Goal: Task Accomplishment & Management: Complete application form

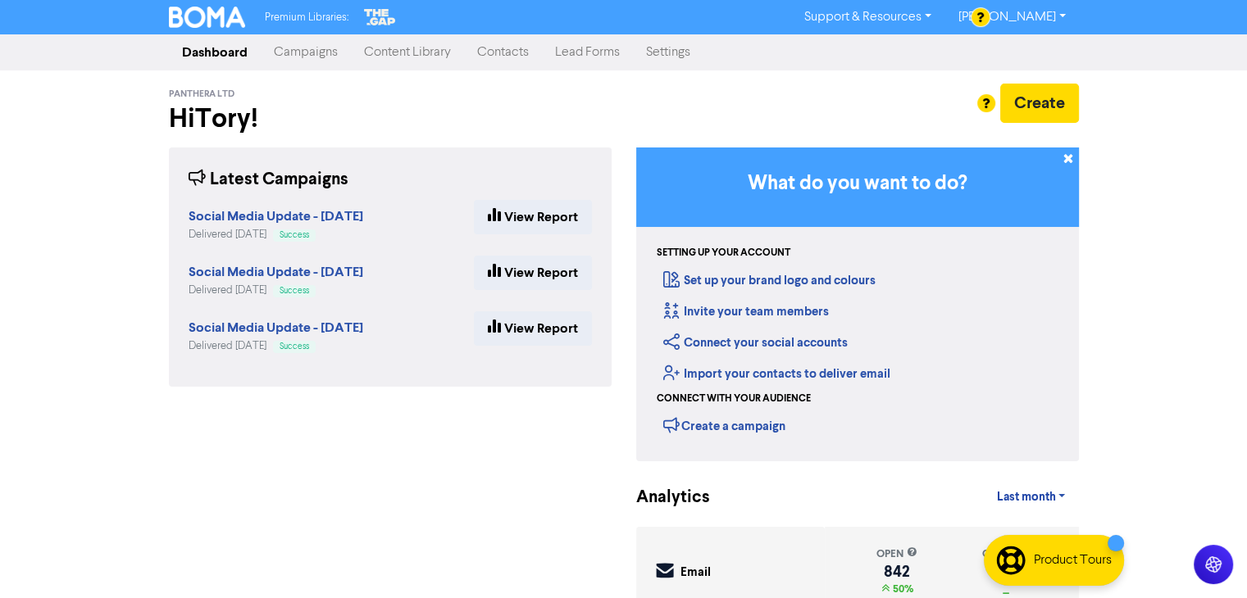
click at [319, 55] on link "Campaigns" at bounding box center [306, 52] width 90 height 33
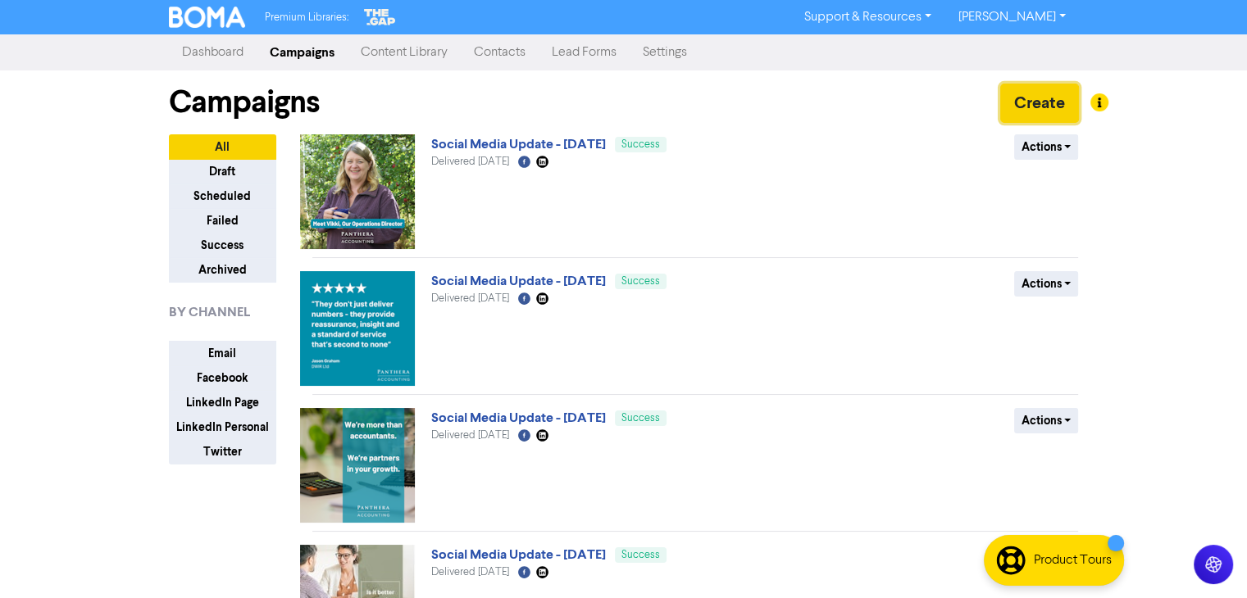
click at [1030, 105] on button "Create" at bounding box center [1039, 103] width 79 height 39
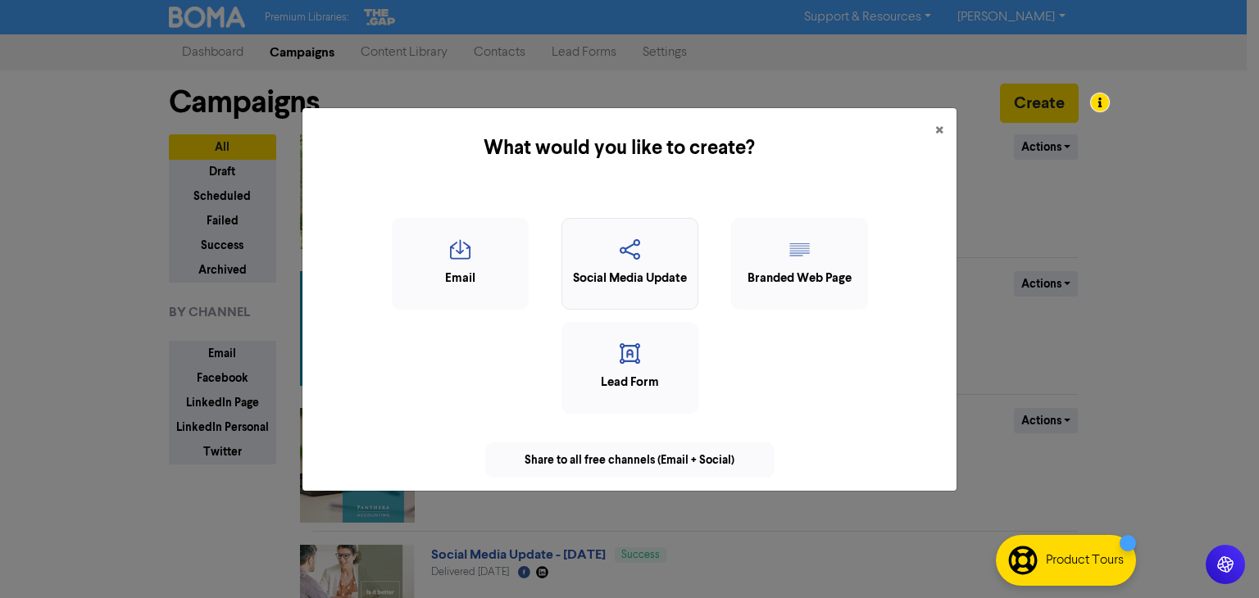
click at [603, 280] on div "Social Media Update" at bounding box center [630, 279] width 119 height 19
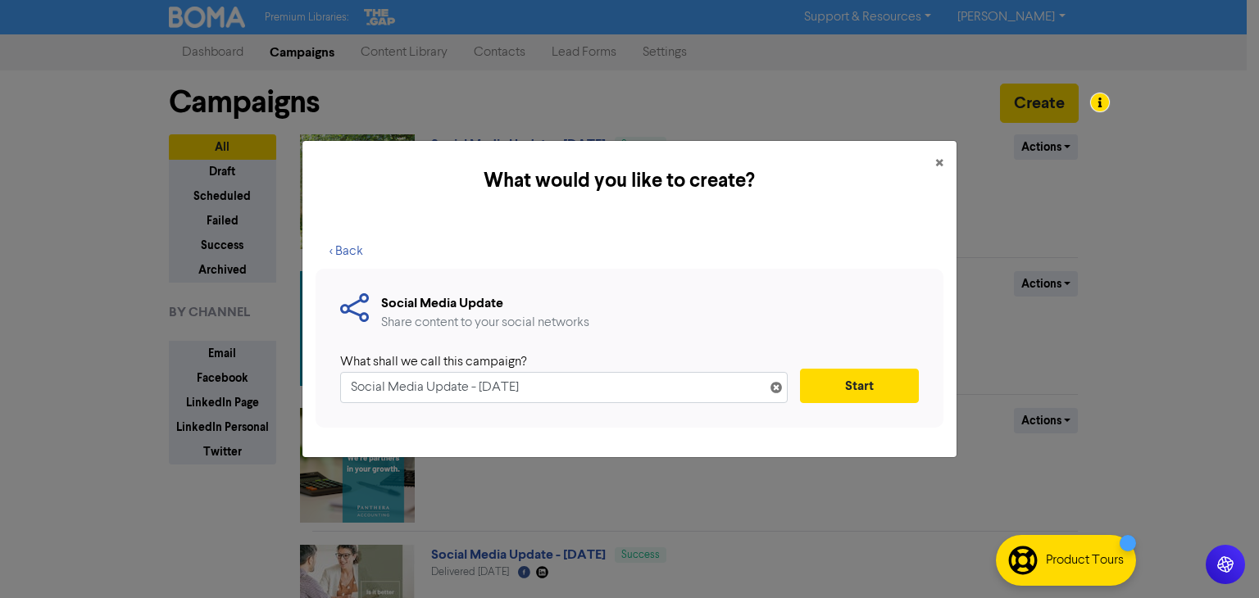
click at [489, 391] on input "Social Media Update - [DATE]" at bounding box center [564, 387] width 448 height 31
type input "Social Media Update - [DATE]"
click at [841, 378] on button "Start" at bounding box center [859, 386] width 119 height 34
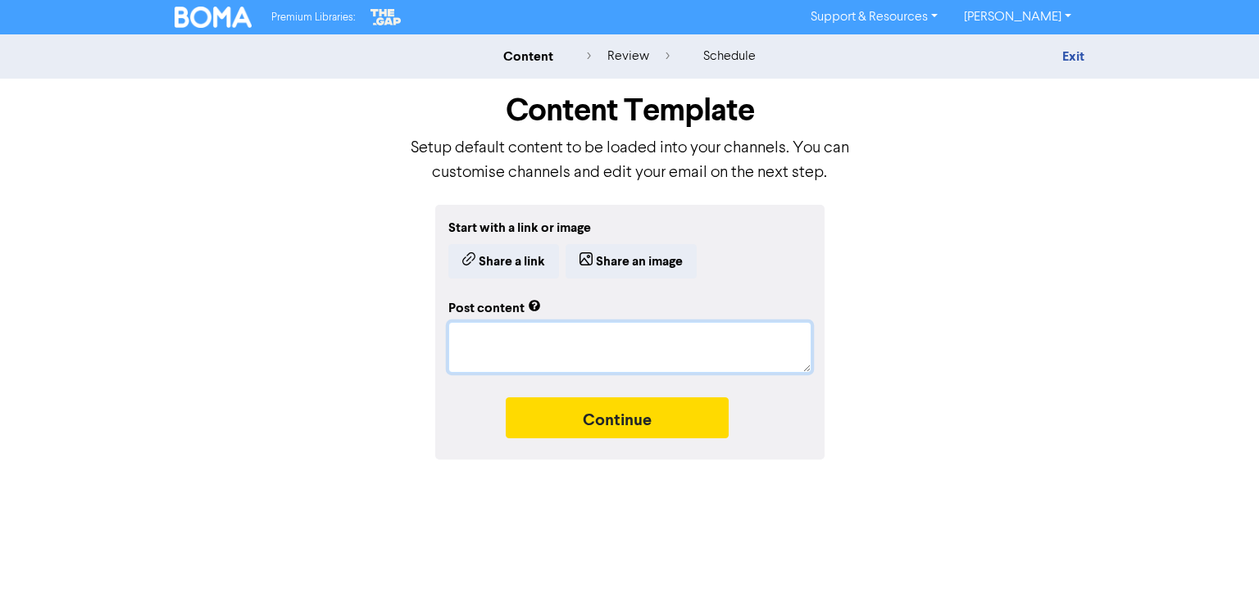
click at [503, 344] on textarea at bounding box center [629, 347] width 363 height 51
paste textarea "Lore ips dolor si ame con adi? El’s doei tem incididunt utlabor etdo magnaa en …"
type textarea "x"
type textarea "Lore ips dolor si ame con adi? El’s doei tem incididunt utlabor etdo magnaa en …"
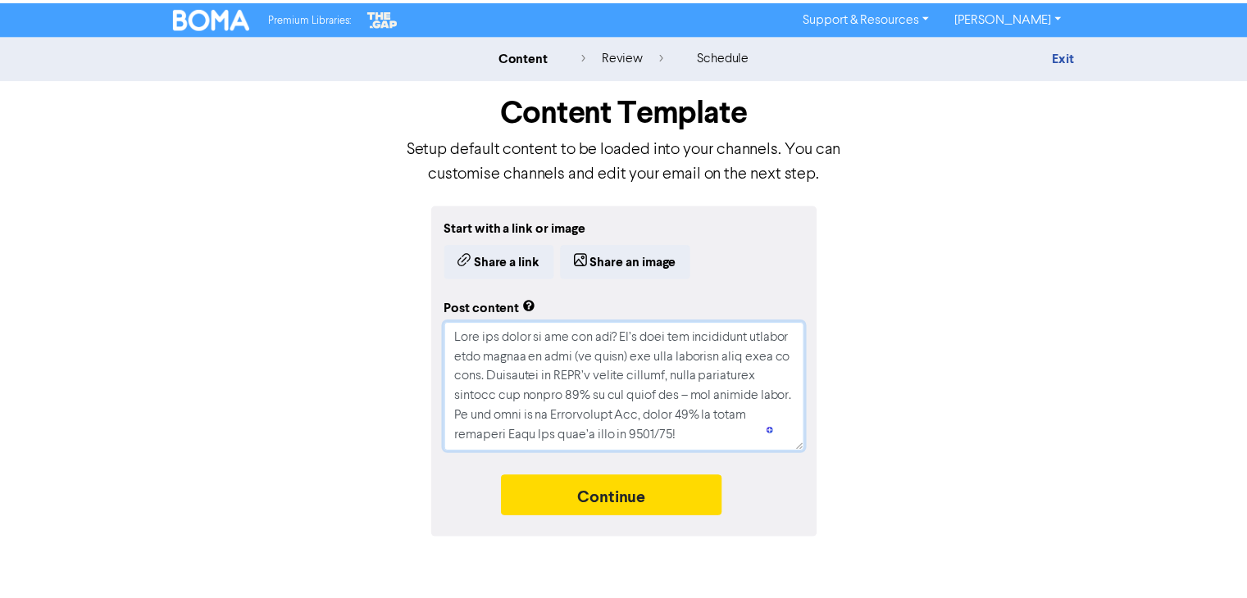
scroll to position [82, 0]
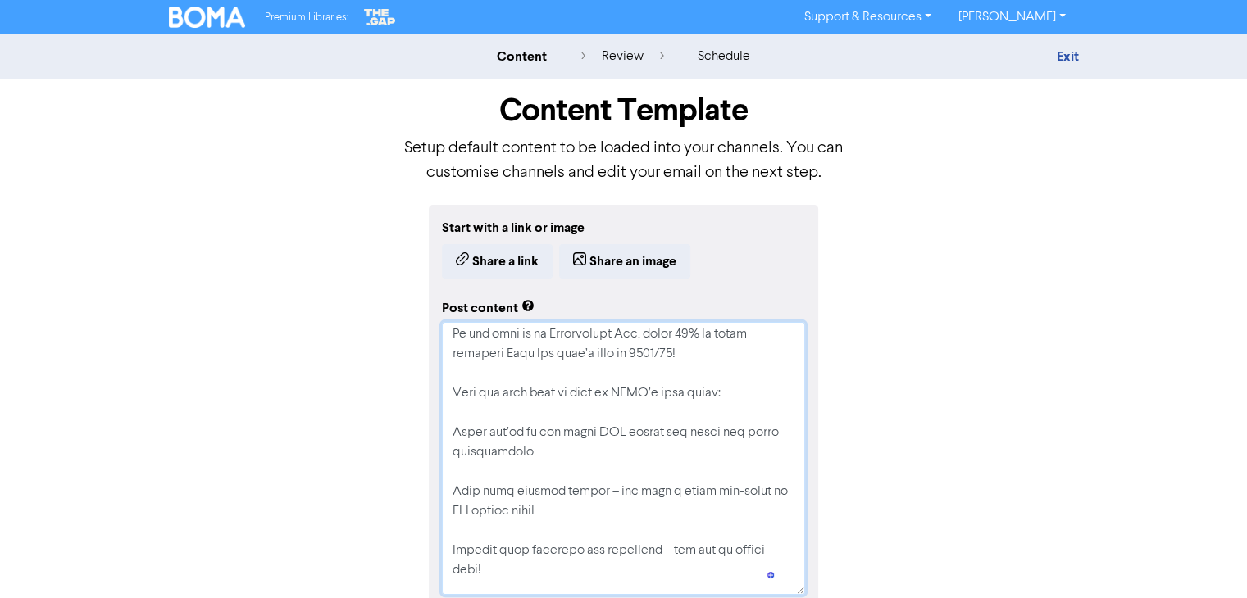
drag, startPoint x: 807, startPoint y: 445, endPoint x: 792, endPoint y: 586, distance: 141.8
click at [793, 593] on textarea "To enrich screen reader interactions, please activate Accessibility in Grammarl…" at bounding box center [623, 458] width 363 height 273
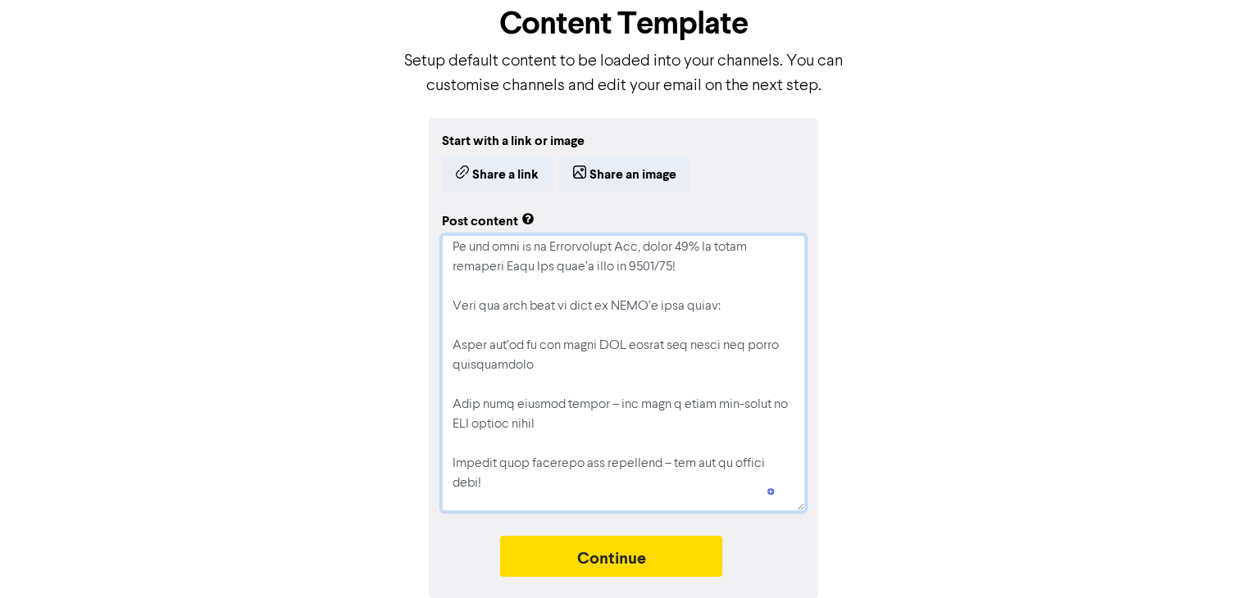
click at [453, 343] on textarea "To enrich screen reader interactions, please activate Accessibility in Grammarl…" at bounding box center [623, 373] width 363 height 276
type textarea "x"
type textarea "Lore ips dolor si ame con adi? El’s doei tem incididunt utlabor etdo magnaa en …"
drag, startPoint x: 462, startPoint y: 347, endPoint x: 445, endPoint y: 346, distance: 17.2
click at [445, 346] on textarea "To enrich screen reader interactions, please activate Accessibility in Grammarl…" at bounding box center [623, 373] width 363 height 276
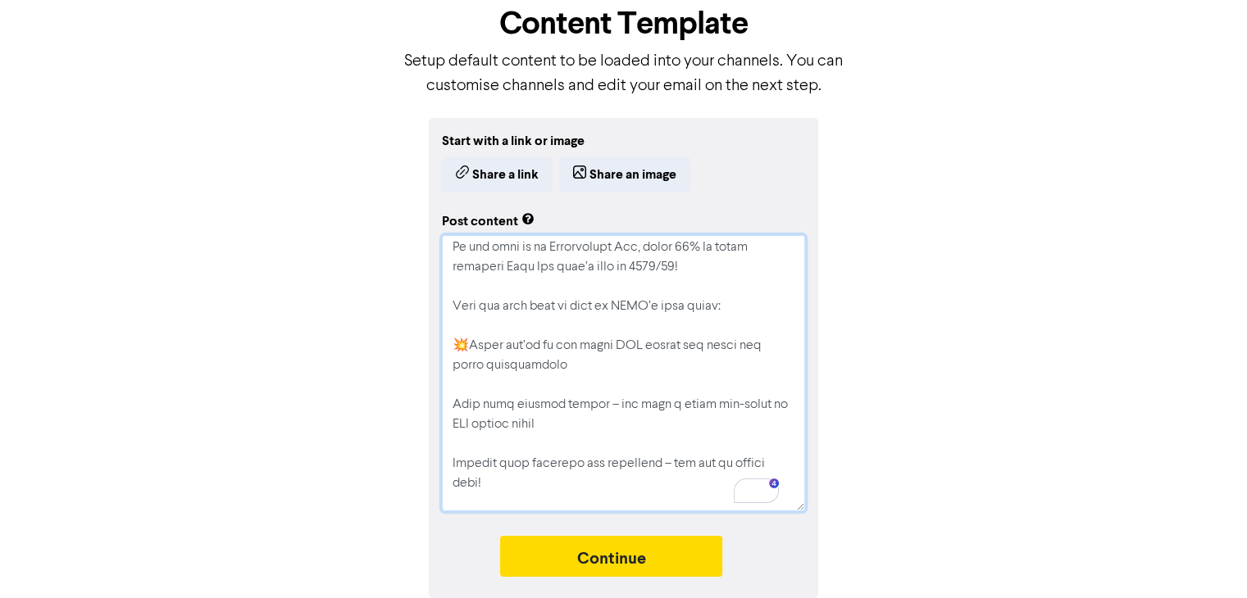
click at [453, 401] on textarea "To enrich screen reader interactions, please activate Accessibility in Grammarl…" at bounding box center [623, 373] width 363 height 276
paste textarea "💥"
type textarea "x"
type textarea "Lore ips dolor si ame con adi? El’s doei tem incididunt utlabor etdo magnaa en …"
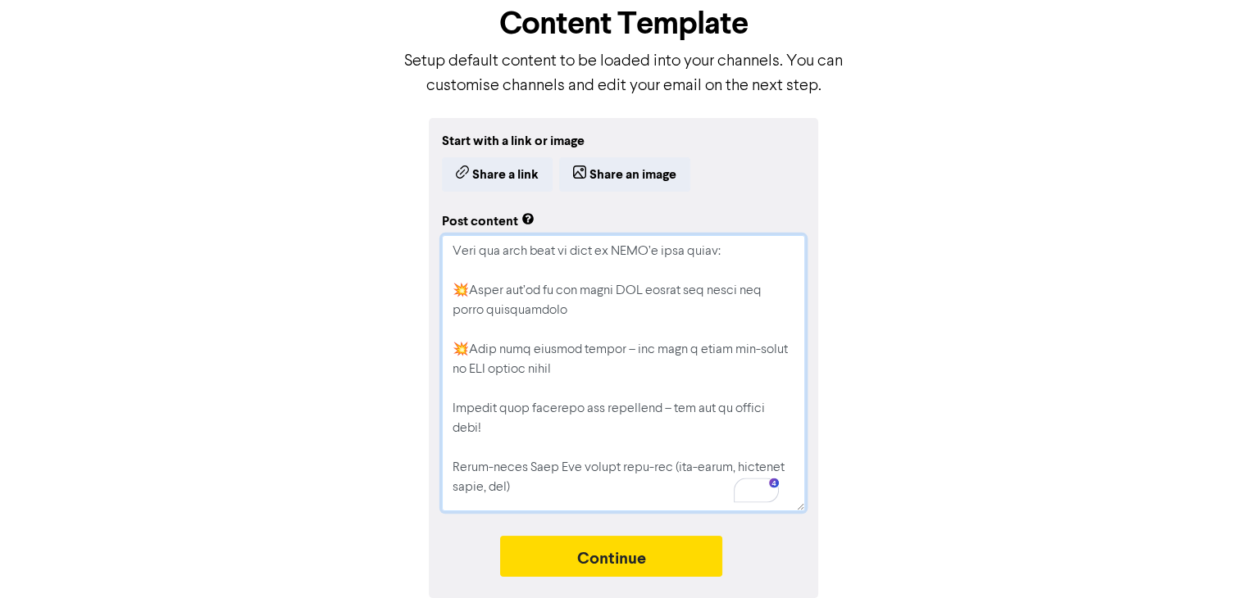
scroll to position [164, 0]
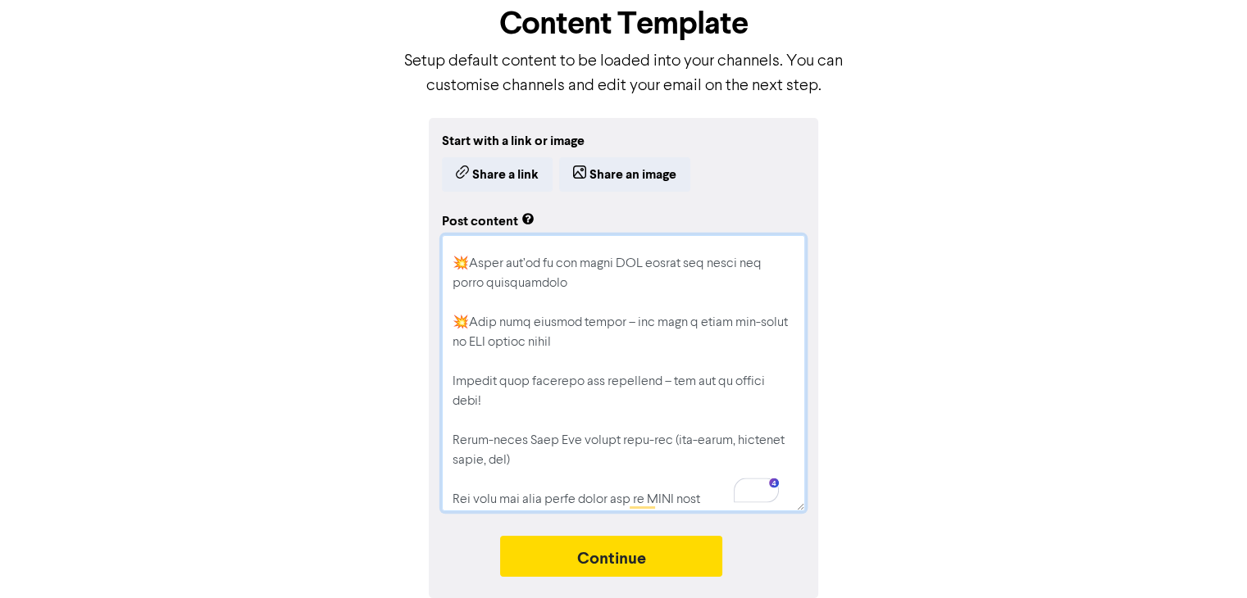
click at [456, 384] on textarea "To enrich screen reader interactions, please activate Accessibility in Grammarl…" at bounding box center [623, 373] width 363 height 276
paste textarea "💥"
type textarea "x"
type textarea "Lore ips dolor si ame con adi? El’s doei tem incididunt utlabor etdo magnaa en …"
click at [453, 443] on textarea "To enrich screen reader interactions, please activate Accessibility in Grammarl…" at bounding box center [623, 373] width 363 height 276
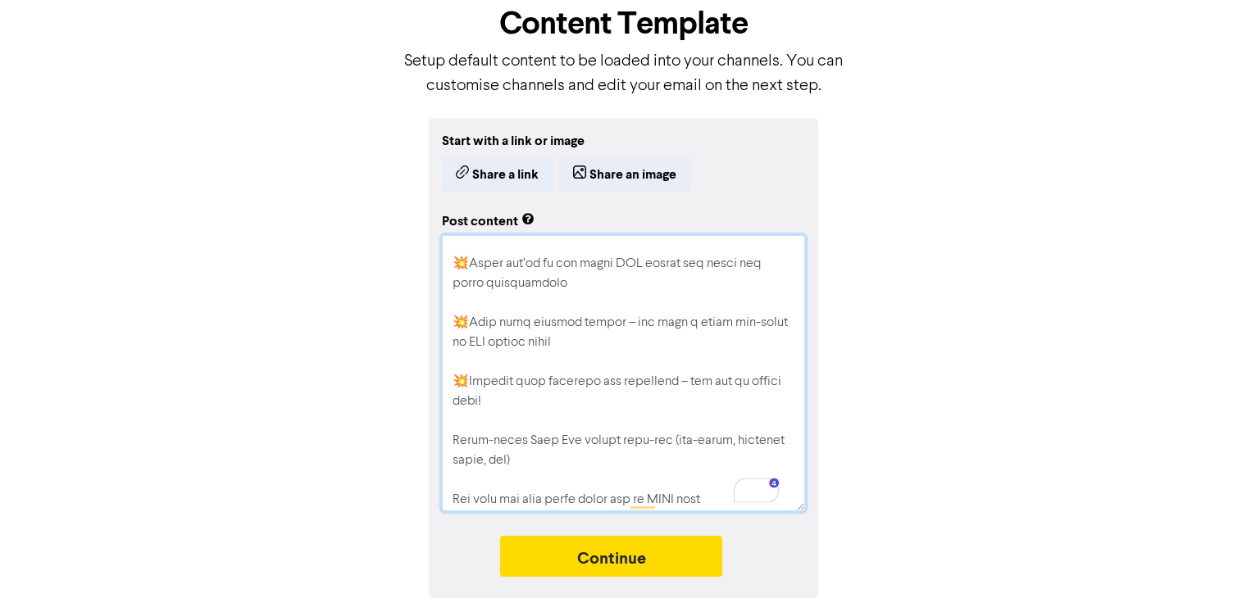
paste textarea "💥"
type textarea "x"
type textarea "Lore ips dolor si ame con adi? El’s doei tem incididunt utlabor etdo magnaa en …"
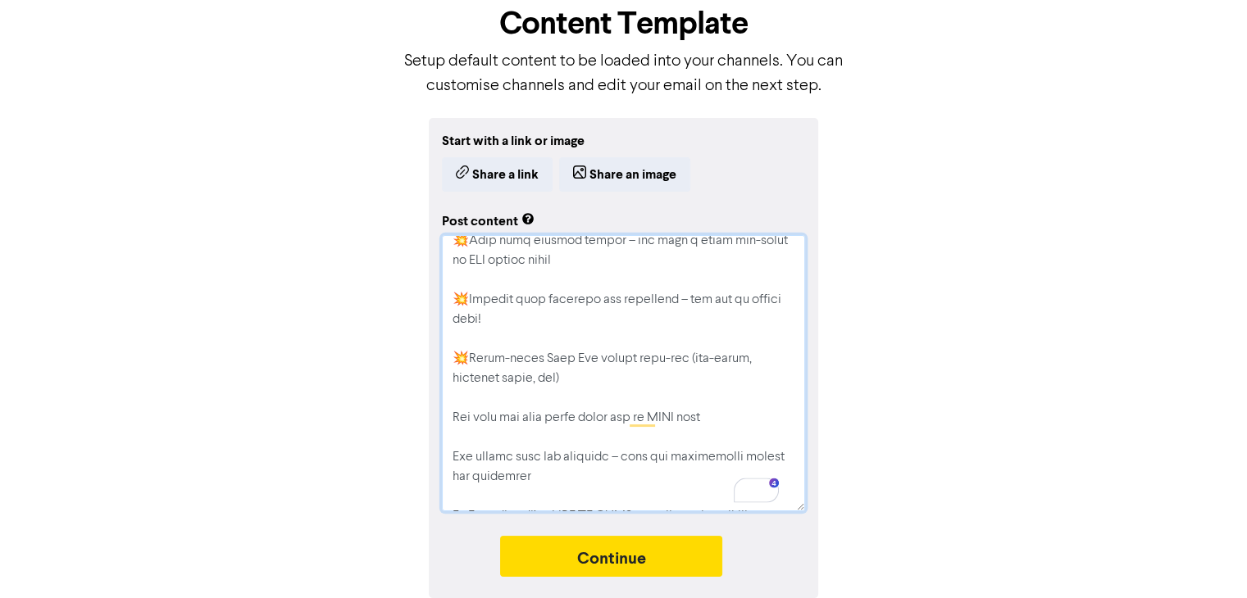
click at [451, 417] on textarea "To enrich screen reader interactions, please activate Accessibility in Grammarl…" at bounding box center [623, 373] width 363 height 276
paste textarea "💥"
type textarea "x"
type textarea "Lore ips dolor si ame con adi? El’s doei tem incididunt utlabor etdo magnaa en …"
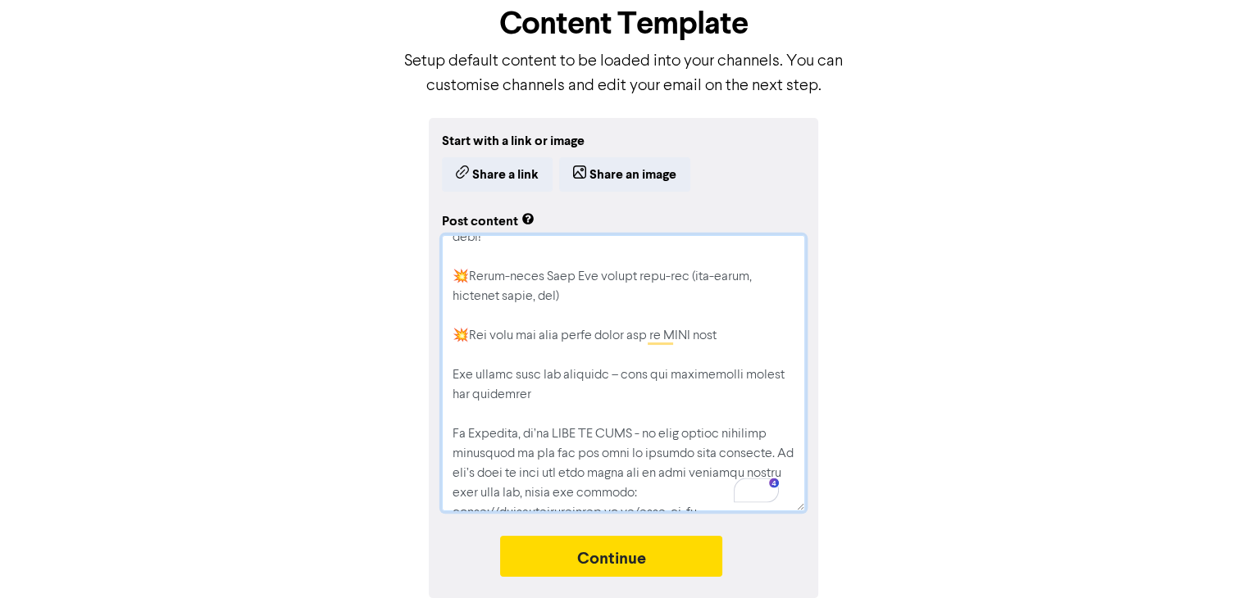
click at [453, 377] on textarea "To enrich screen reader interactions, please activate Accessibility in Grammarl…" at bounding box center [623, 373] width 363 height 276
paste textarea "💥"
type textarea "x"
type textarea "Lore ips dolor si ame con adi? El’s doei tem incididunt utlabor etdo magnaa en …"
click at [743, 334] on textarea "To enrich screen reader interactions, please activate Accessibility in Grammarl…" at bounding box center [623, 373] width 363 height 276
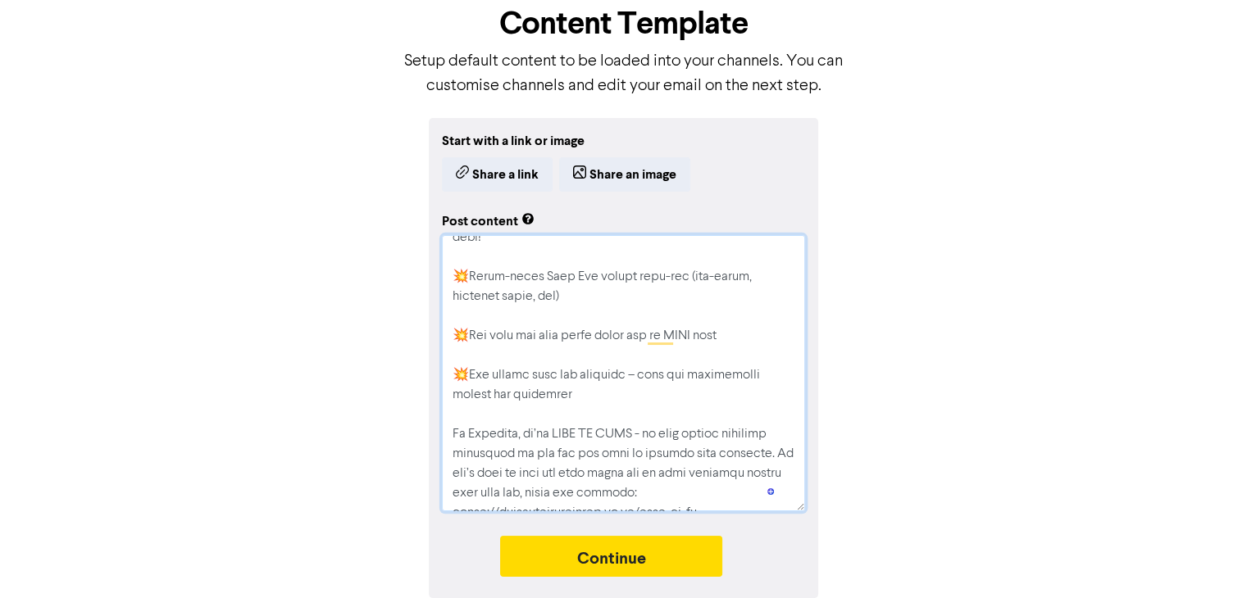
type textarea "x"
type textarea "Lore ips dolor si ame con adi? El’s doei tem incididunt utlabor etdo magnaa en …"
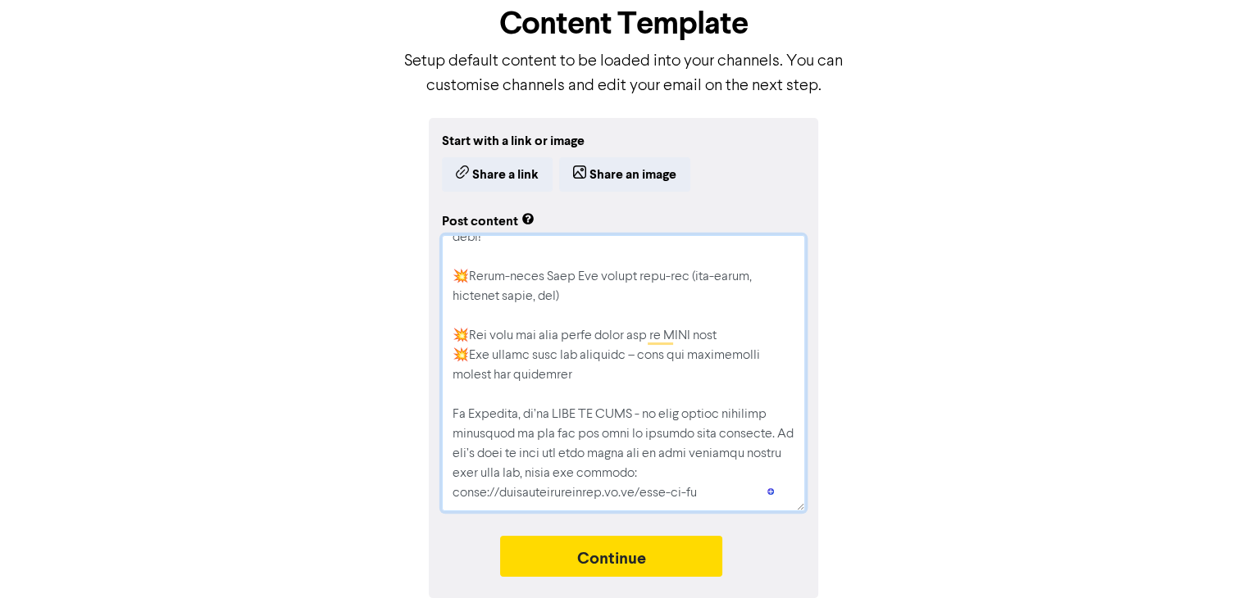
click at [609, 295] on textarea "To enrich screen reader interactions, please activate Accessibility in Grammarl…" at bounding box center [623, 373] width 363 height 276
type textarea "x"
type textarea "Lore ips dolor si ame con adi? El’s doei tem incididunt utlabor etdo magnaa en …"
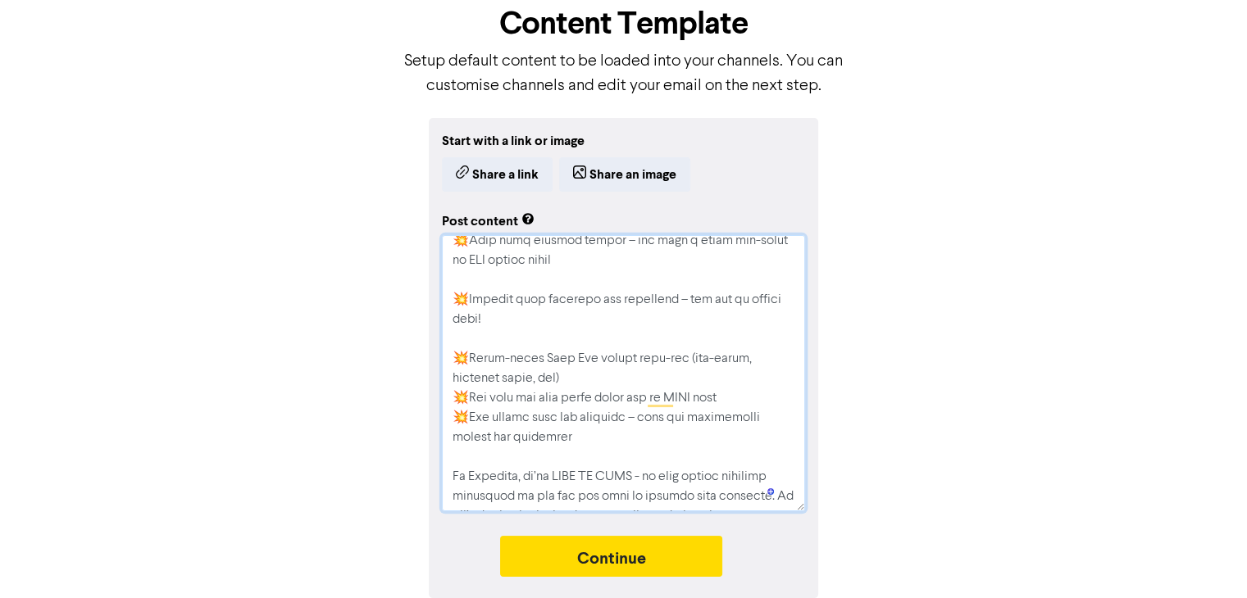
click at [515, 310] on textarea "To enrich screen reader interactions, please activate Accessibility in Grammarl…" at bounding box center [623, 373] width 363 height 276
type textarea "x"
type textarea "Lore ips dolor si ame con adi? El’s doei tem incididunt utlabor etdo magnaa en …"
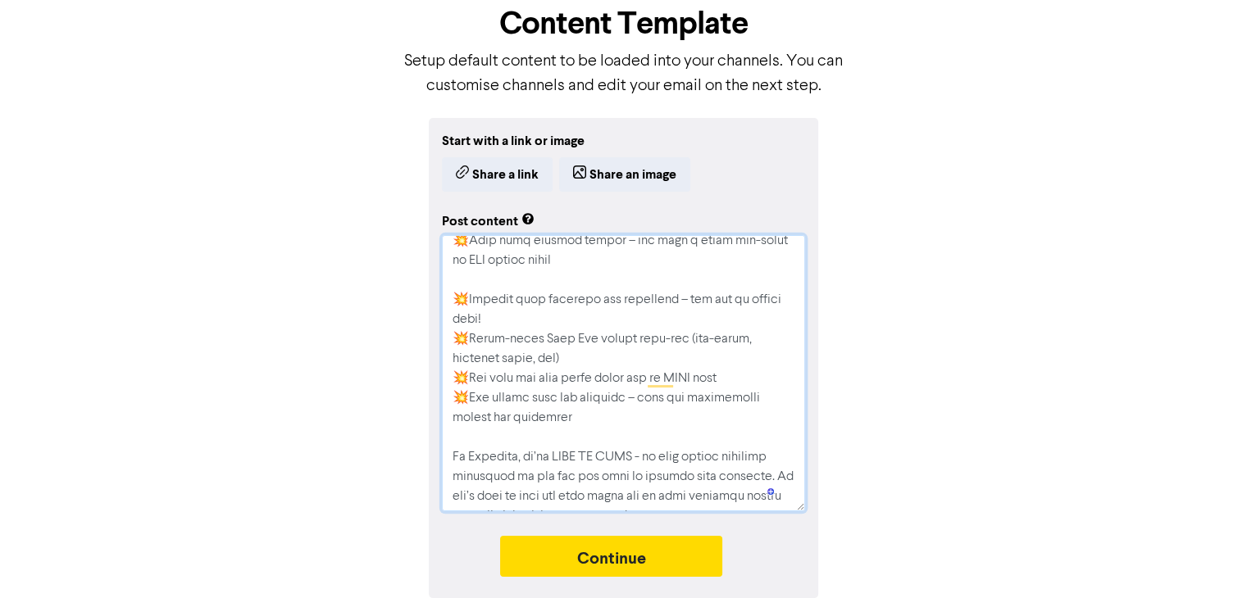
click at [575, 267] on textarea "To enrich screen reader interactions, please activate Accessibility in Grammarl…" at bounding box center [623, 373] width 363 height 276
type textarea "x"
type textarea "Lore ips dolor si ame con adi? El’s doei tem incididunt utlabor etdo magnaa en …"
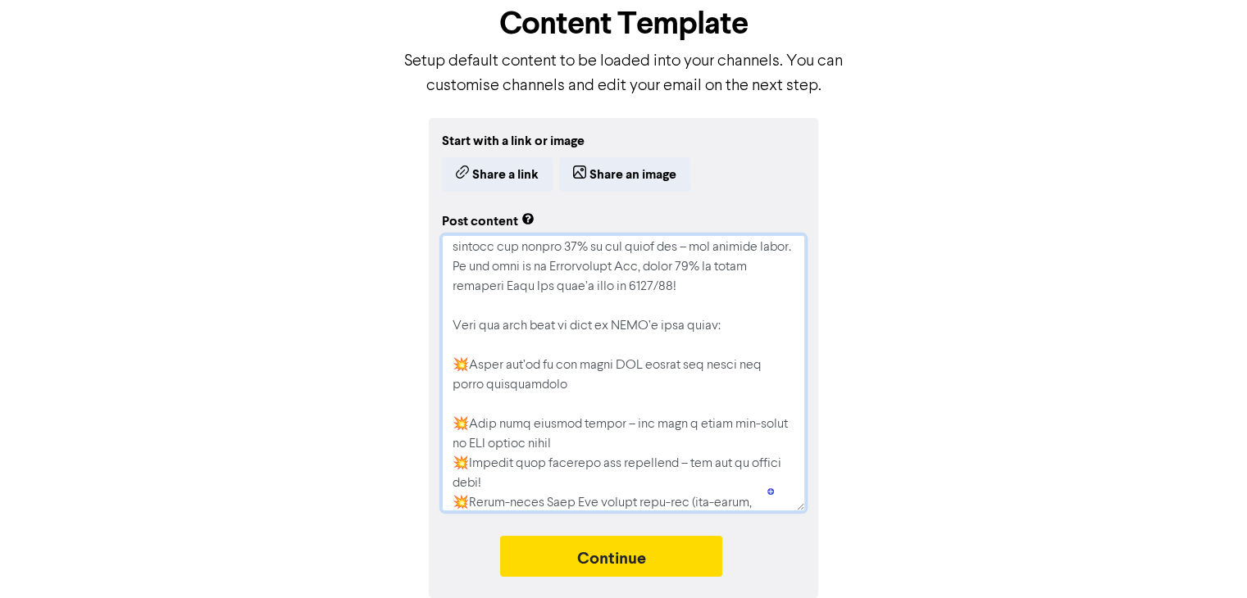
click at [553, 386] on textarea "To enrich screen reader interactions, please activate Accessibility in Grammarl…" at bounding box center [623, 373] width 363 height 276
type textarea "x"
type textarea "Lore ips dolor si ame con adi? El’s doei tem incididunt utlabor etdo magnaa en …"
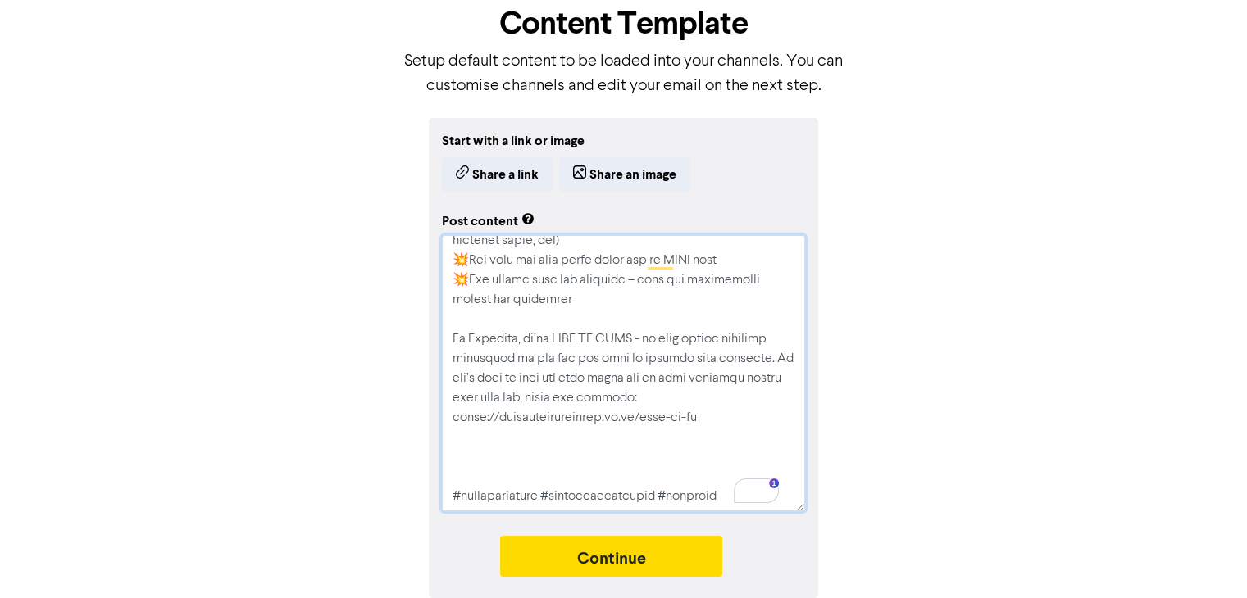
click at [721, 412] on textarea "To enrich screen reader interactions, please activate Accessibility in Grammarl…" at bounding box center [623, 373] width 363 height 276
type textarea "x"
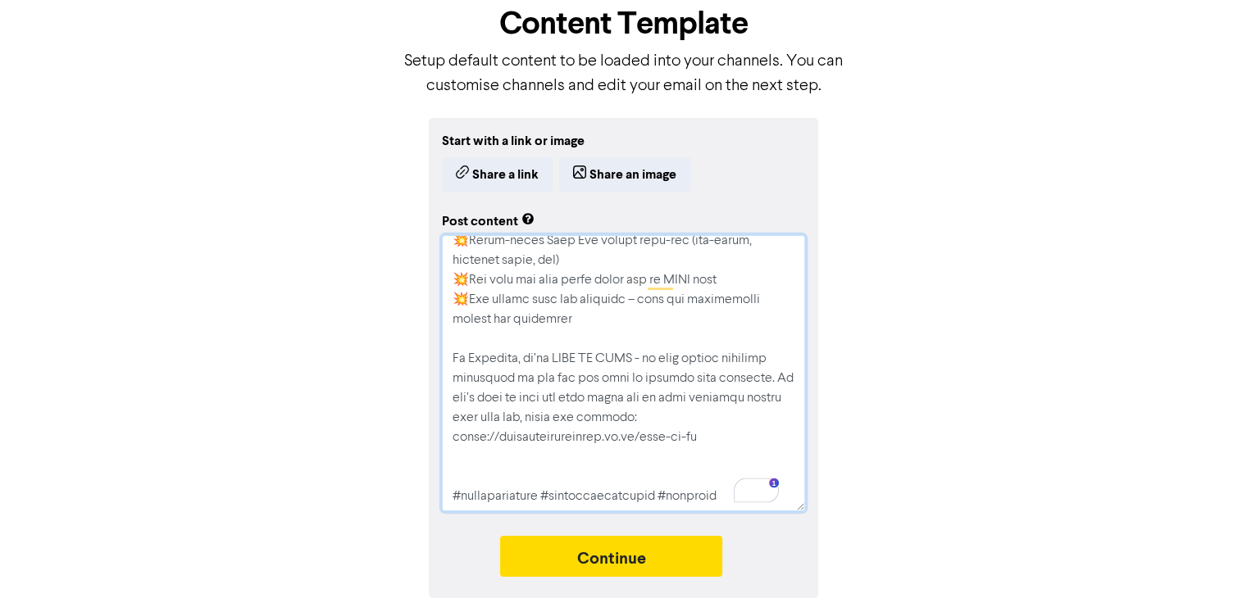
type textarea "Lore ips dolor si ame con adi? El’s doei tem incididunt utlabor etdo magnaa en …"
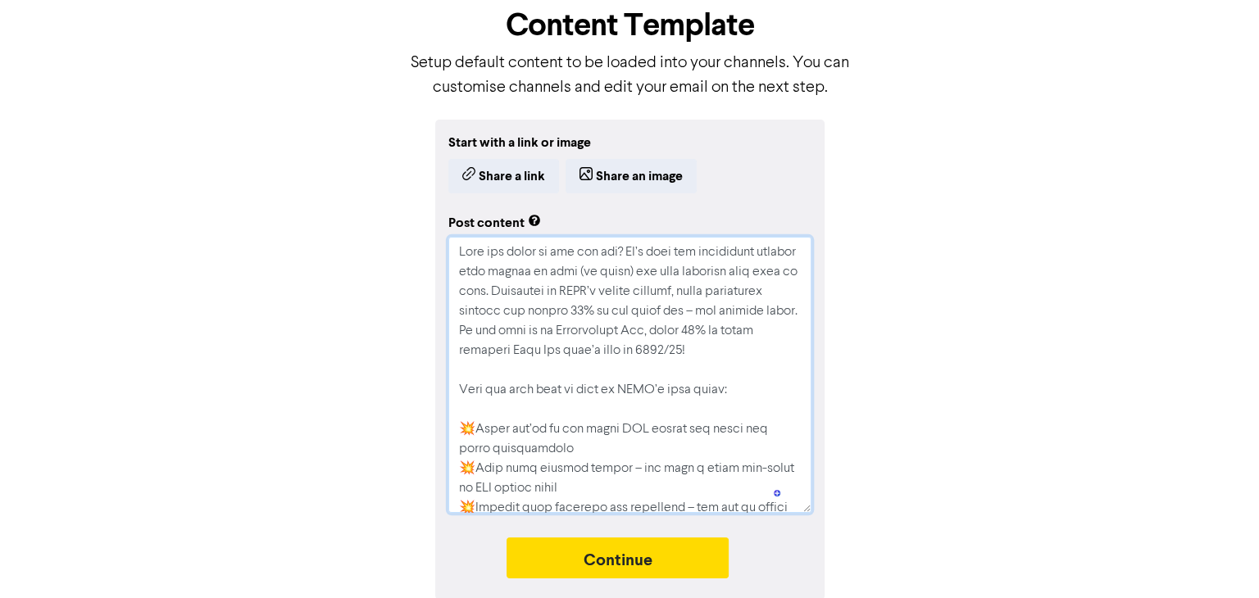
scroll to position [87, 0]
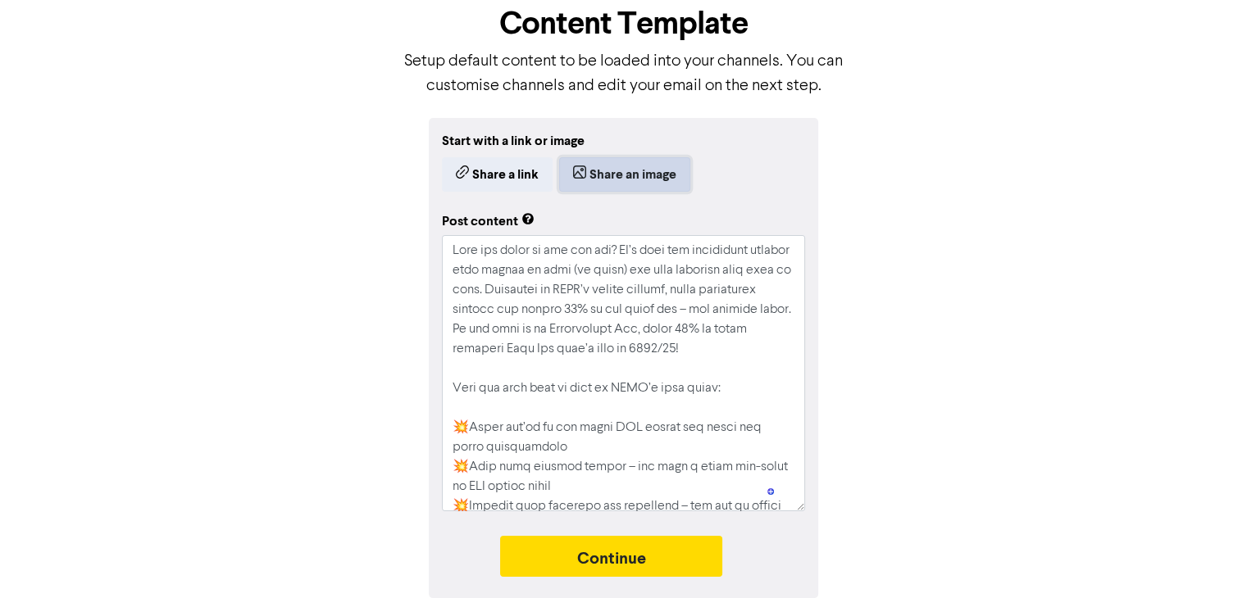
click at [625, 176] on button "Share an image" at bounding box center [624, 174] width 131 height 34
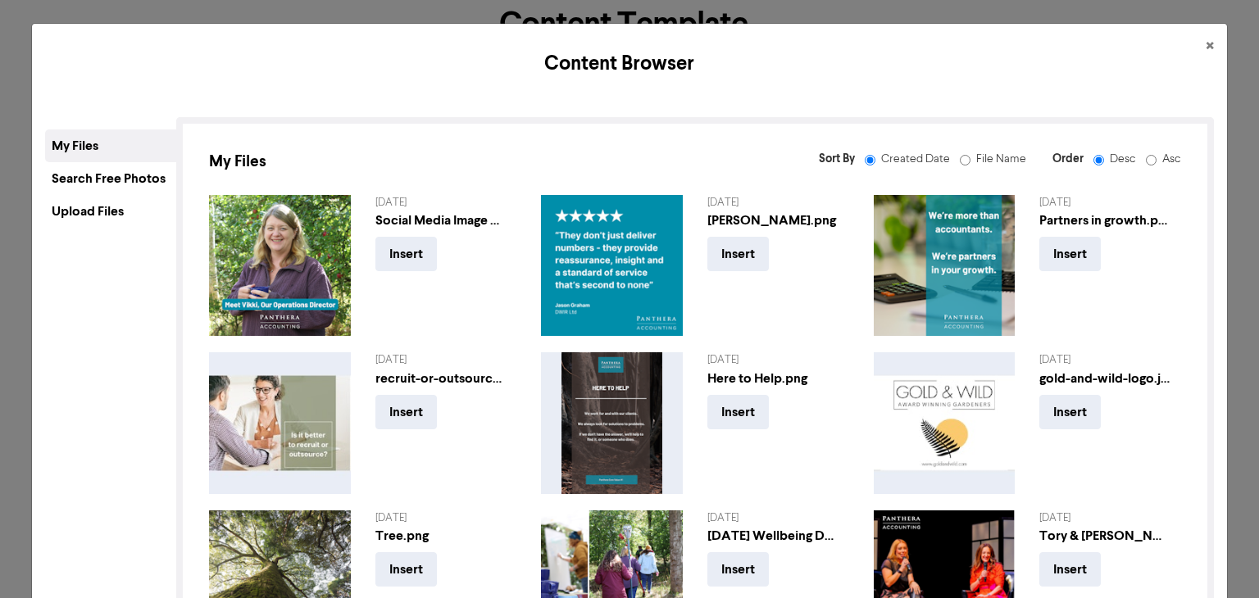
click at [106, 211] on div "Upload Files" at bounding box center [110, 211] width 131 height 33
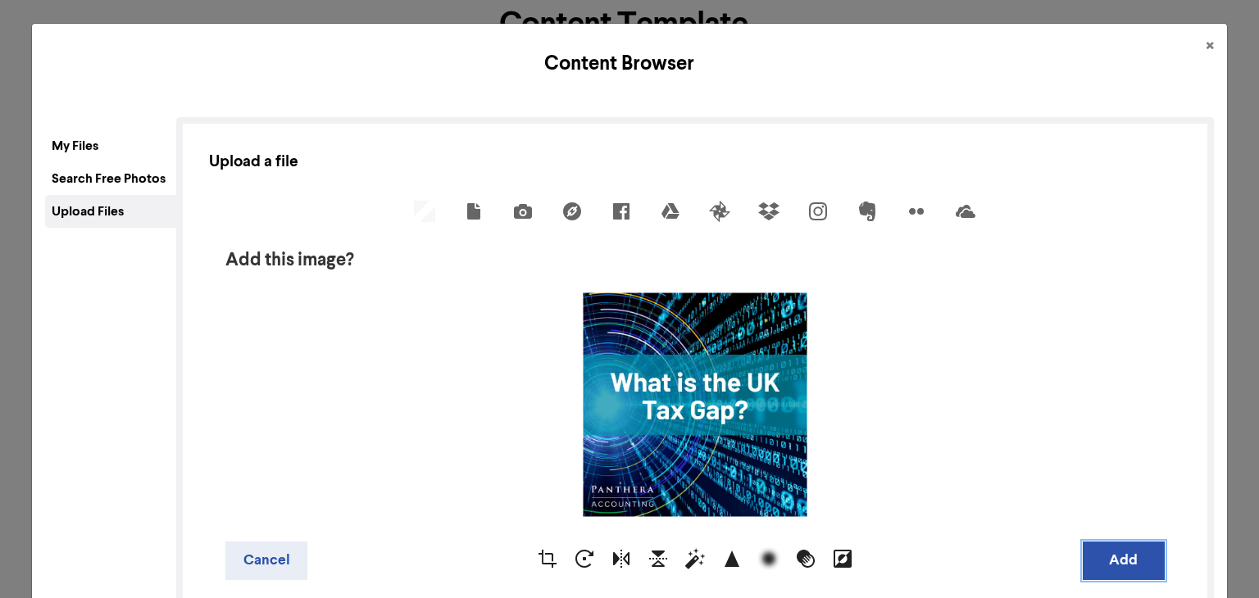
drag, startPoint x: 1092, startPoint y: 555, endPoint x: 1079, endPoint y: 549, distance: 14.3
click at [1092, 555] on button "Add" at bounding box center [1124, 561] width 82 height 39
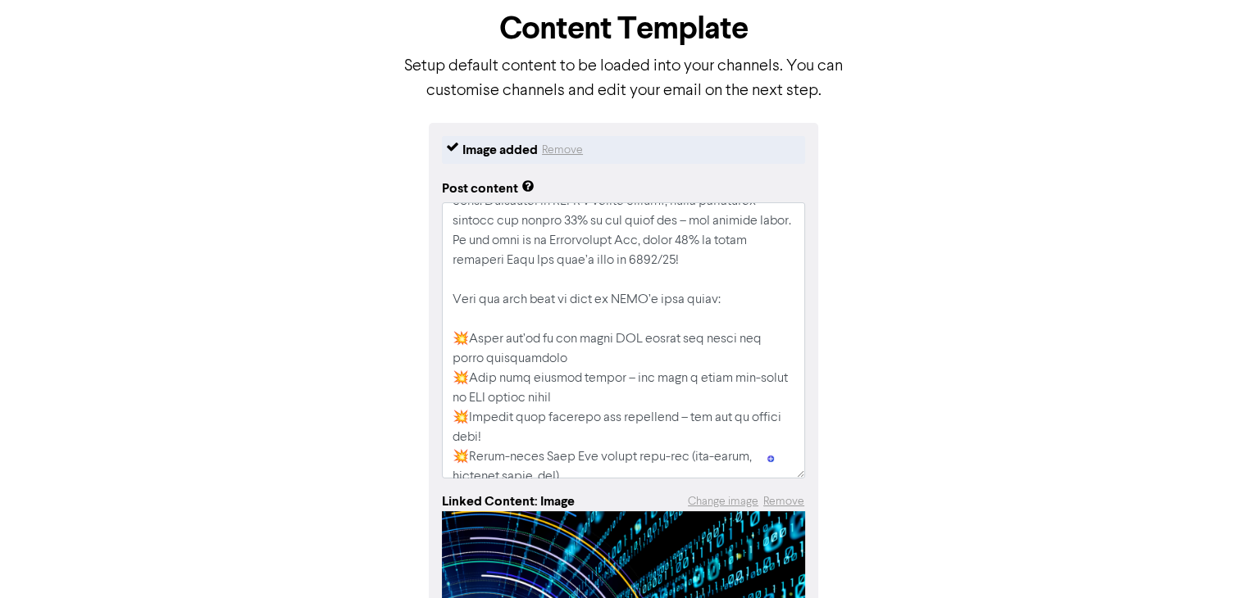
scroll to position [145, 0]
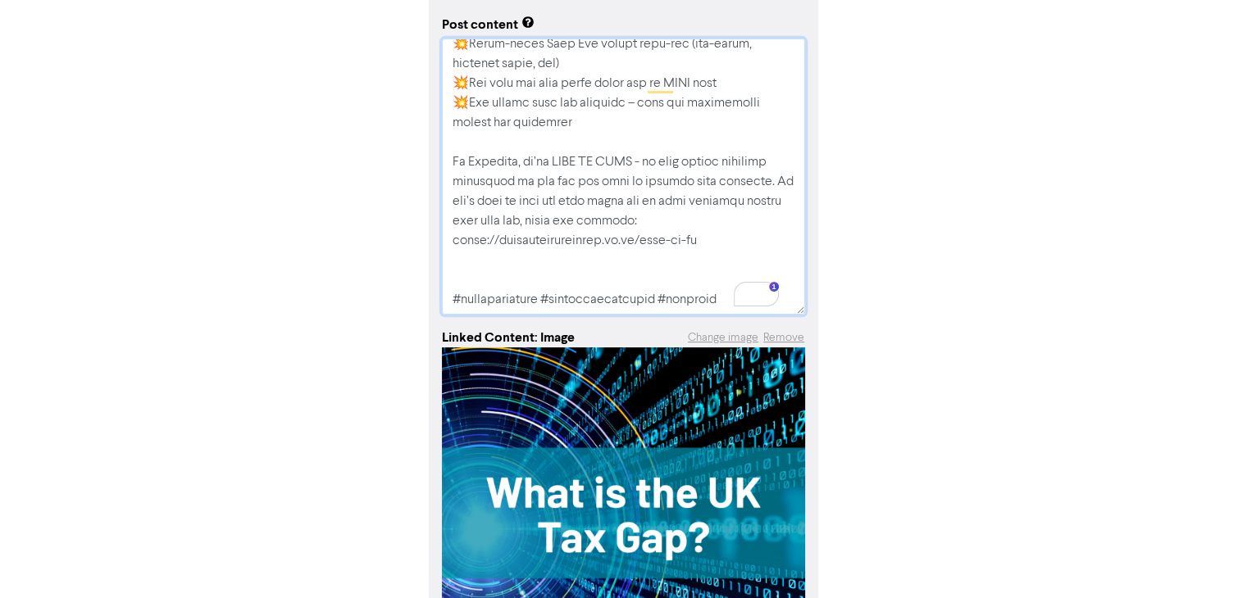
click at [713, 247] on textarea "To enrich screen reader interactions, please activate Accessibility in Grammarl…" at bounding box center [623, 177] width 363 height 276
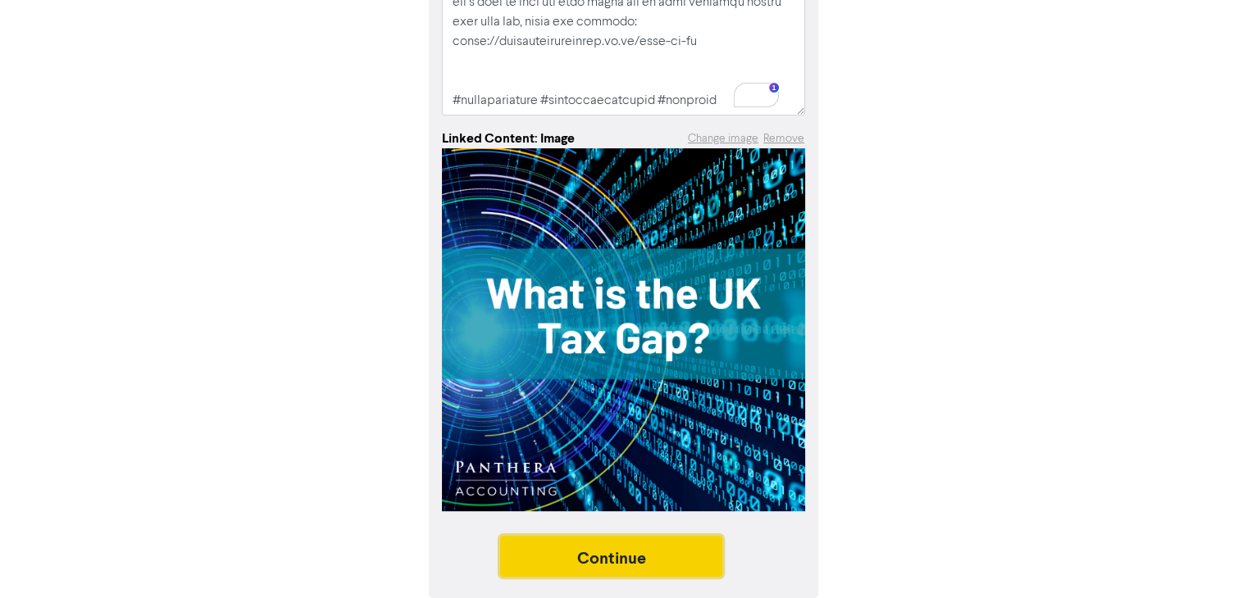
click at [603, 552] on button "Continue" at bounding box center [611, 556] width 223 height 41
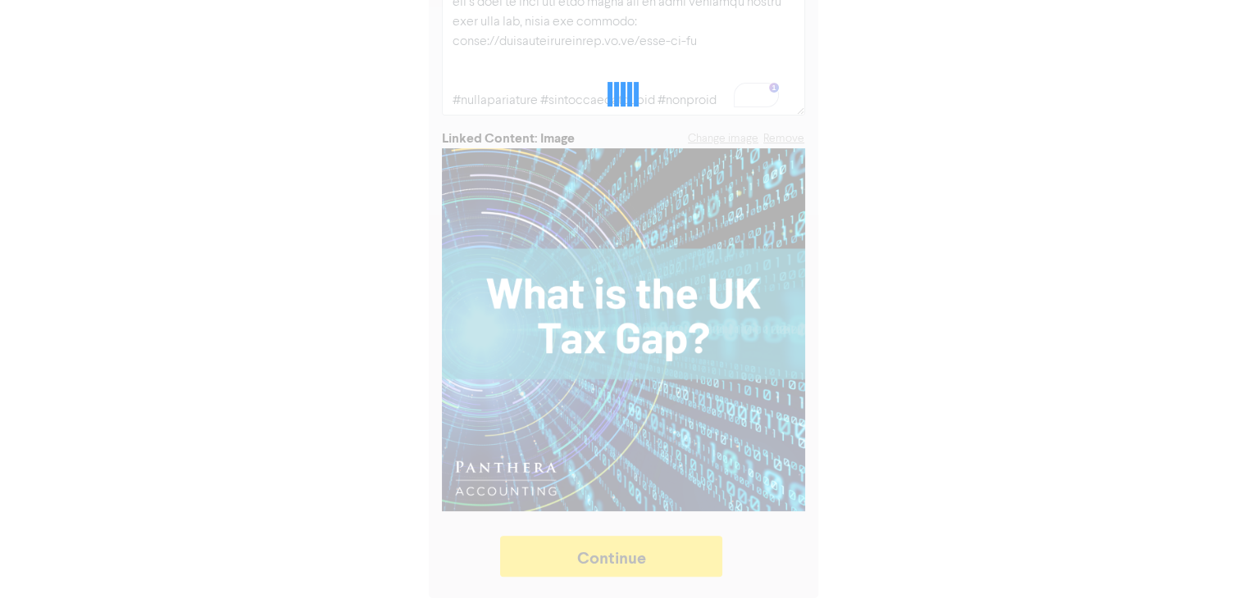
type textarea "x"
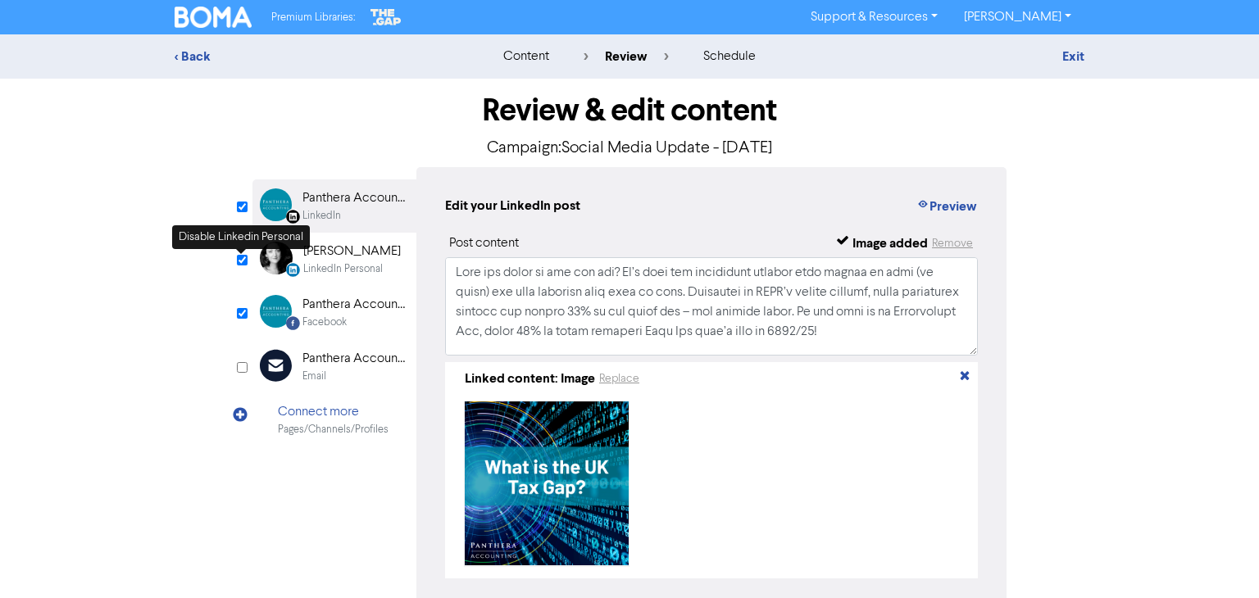
click at [238, 260] on input "checkbox" at bounding box center [242, 260] width 11 height 11
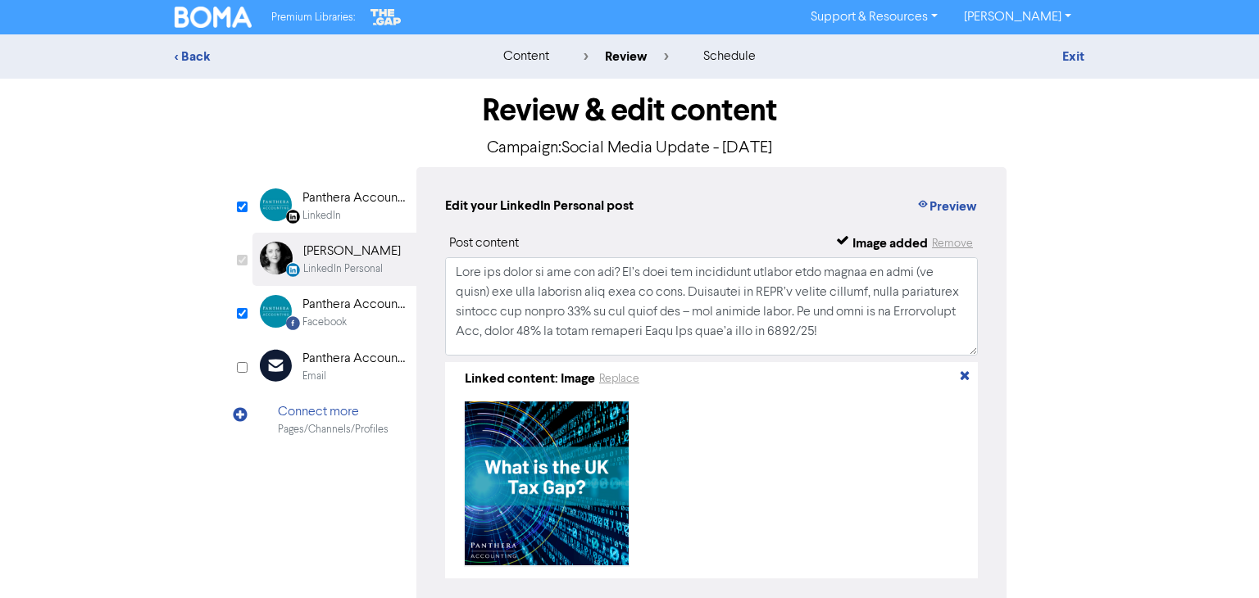
checkbox input "false"
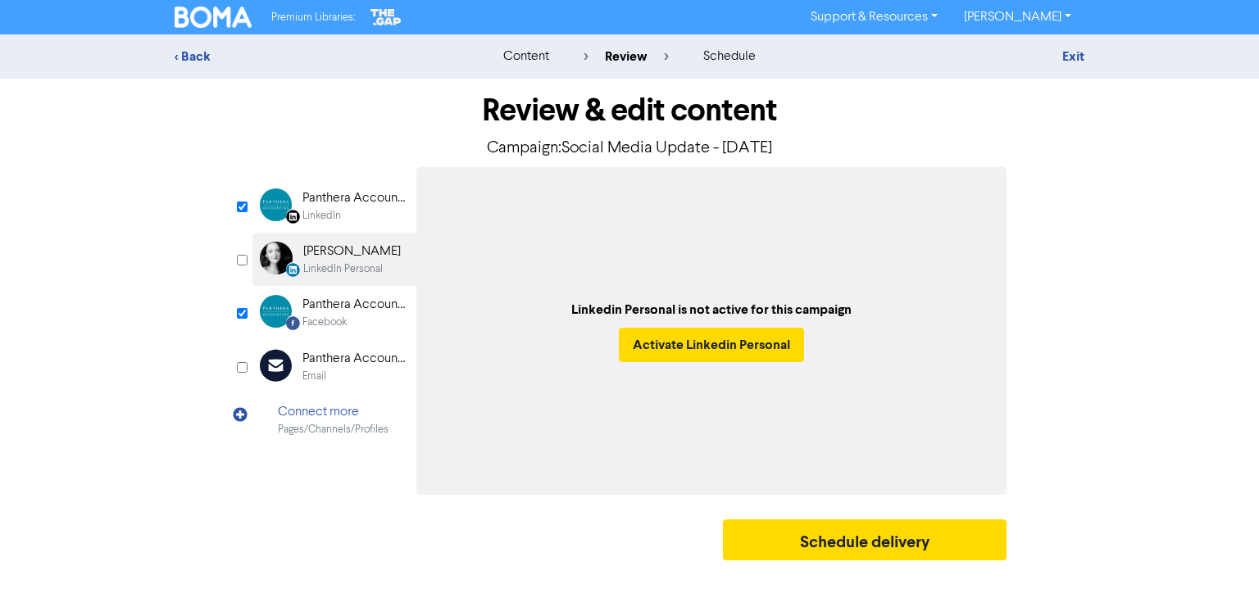
click at [327, 209] on div "LinkedIn" at bounding box center [321, 216] width 39 height 16
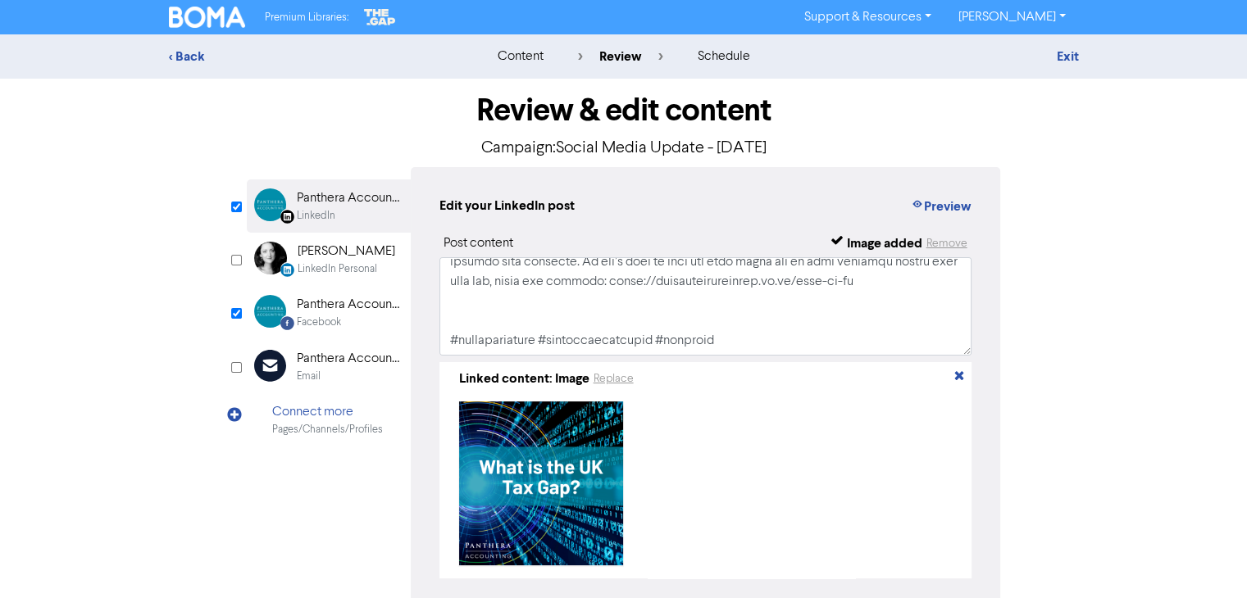
click at [322, 322] on div "Facebook" at bounding box center [319, 323] width 44 height 16
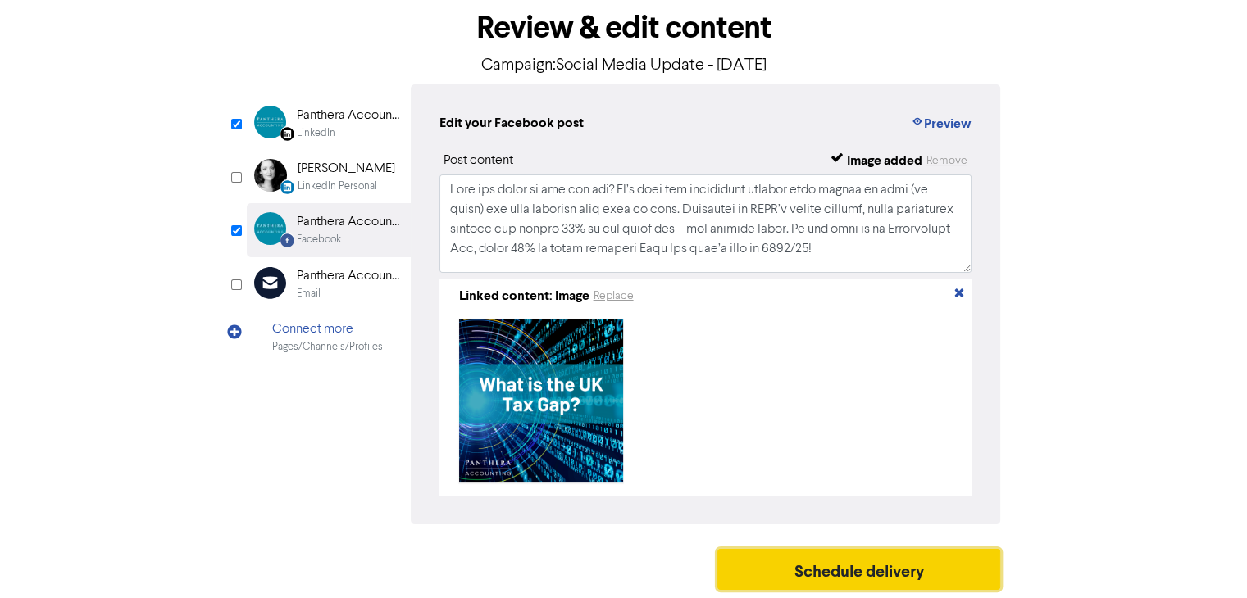
click at [906, 560] on button "Schedule delivery" at bounding box center [859, 569] width 284 height 41
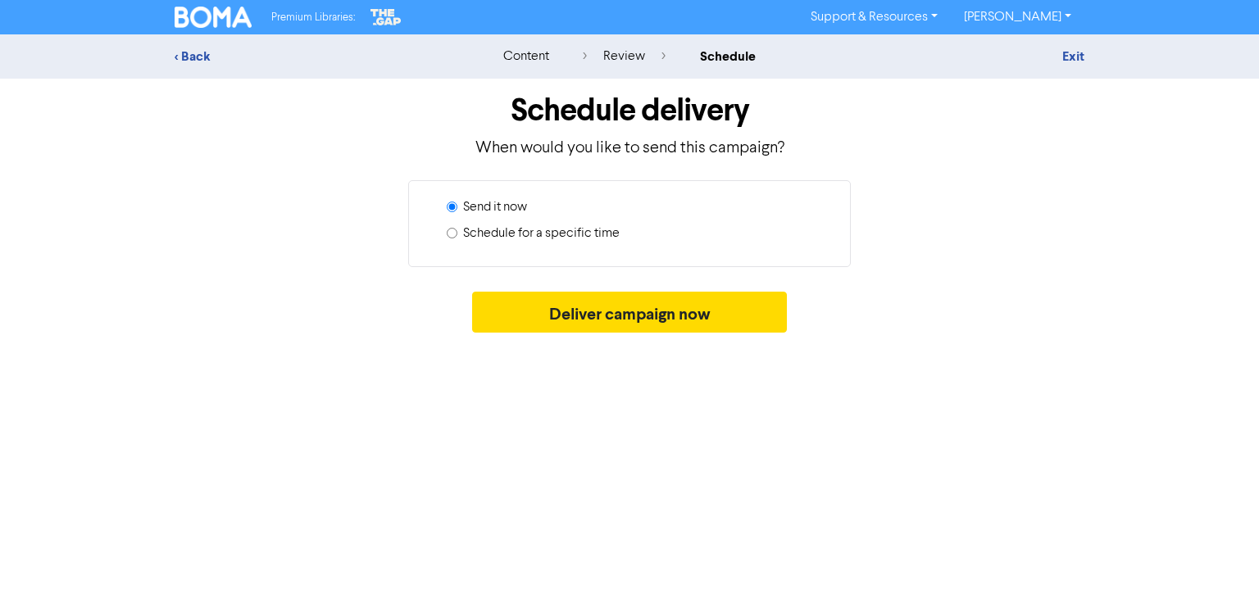
click at [534, 234] on label "Schedule for a specific time" at bounding box center [541, 234] width 157 height 20
click at [457, 234] on input "Schedule for a specific time" at bounding box center [452, 233] width 11 height 11
radio input "true"
radio input "false"
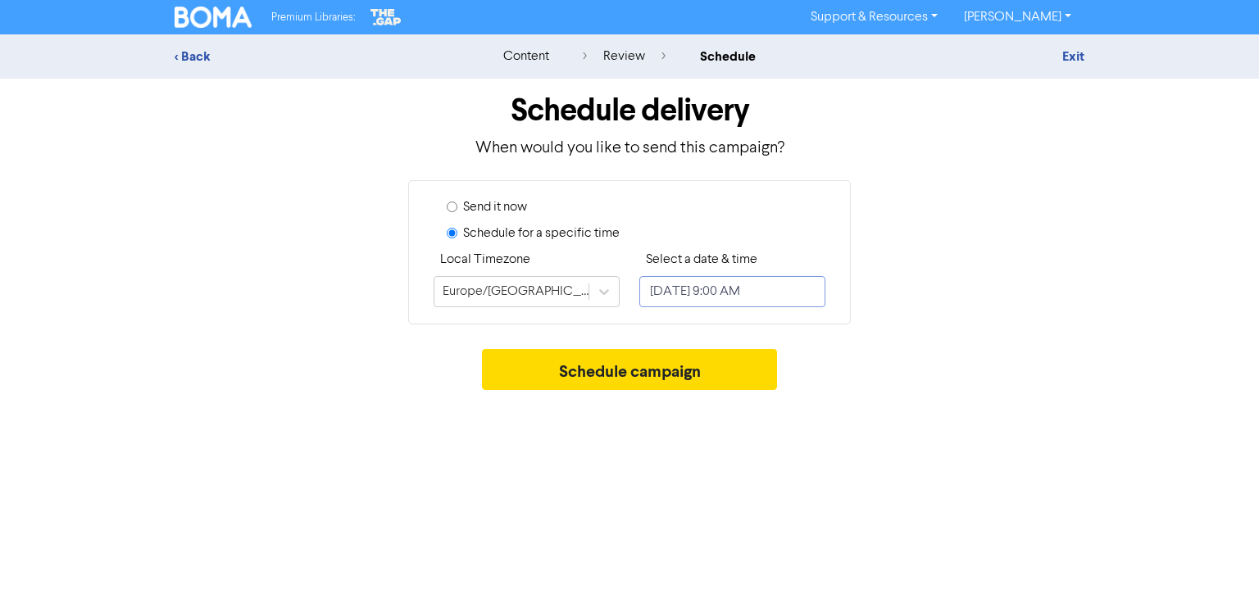
select select "9"
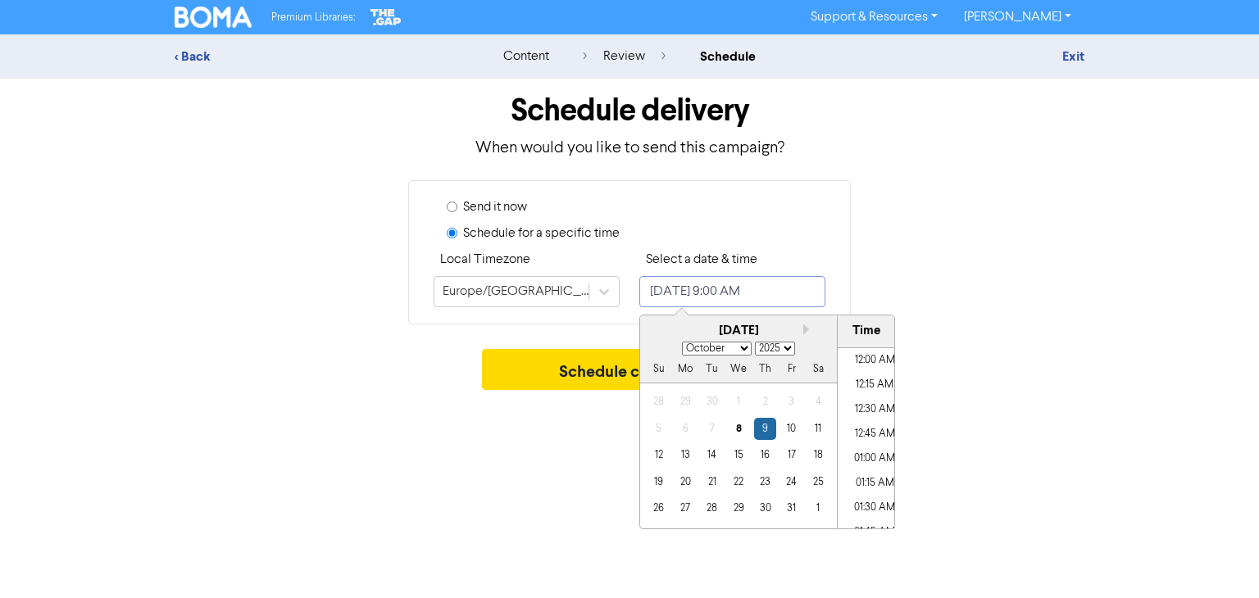
click at [710, 279] on input "[DATE] 9:00 AM" at bounding box center [732, 291] width 186 height 31
click at [766, 424] on div "9" at bounding box center [765, 429] width 22 height 22
click at [754, 297] on input "[DATE] 9:00 AM" at bounding box center [732, 291] width 186 height 31
click at [866, 387] on li "08:30 AM" at bounding box center [875, 390] width 74 height 25
type input "[DATE] 8:30 AM"
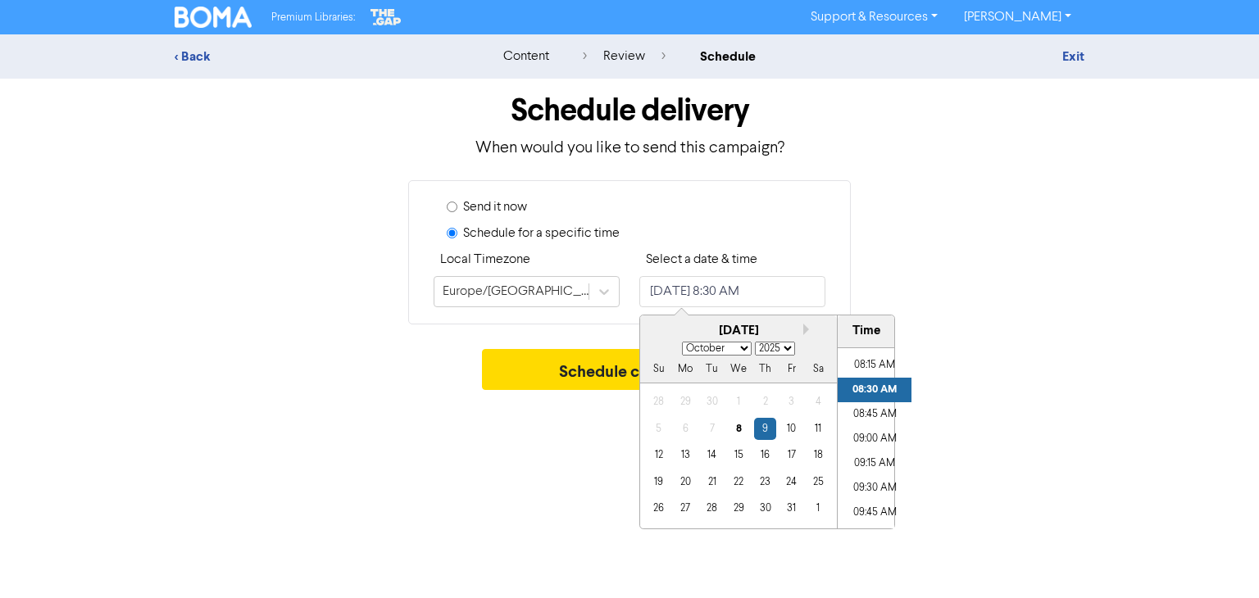
click at [1001, 391] on div "Schedule campaign" at bounding box center [630, 373] width 910 height 49
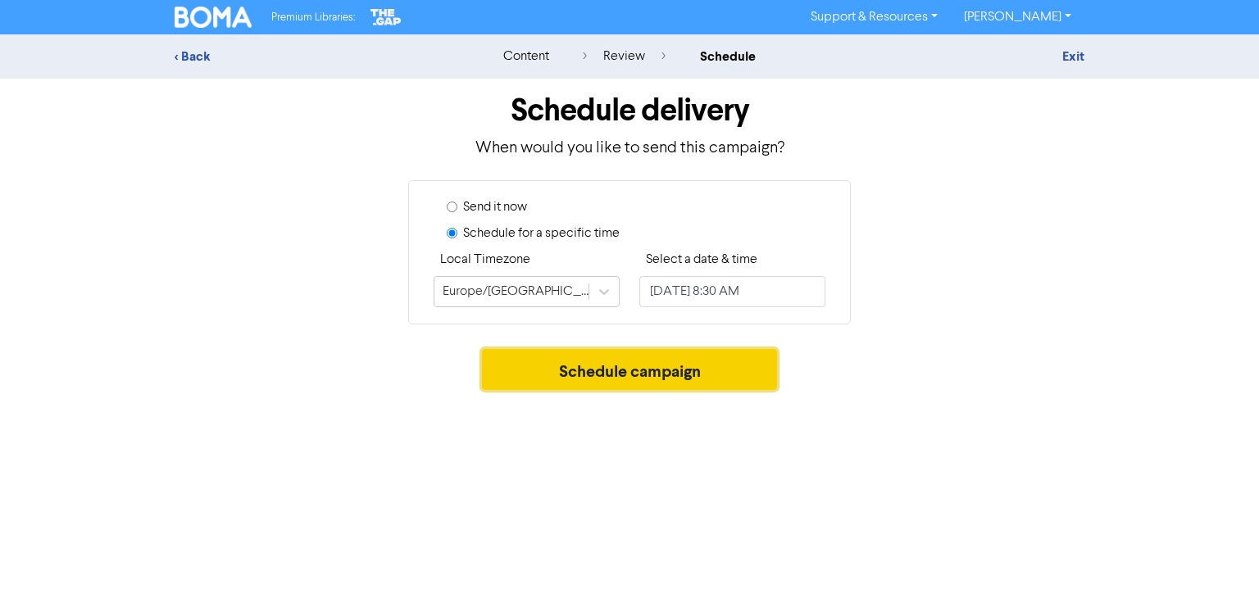
click at [703, 380] on button "Schedule campaign" at bounding box center [630, 369] width 296 height 41
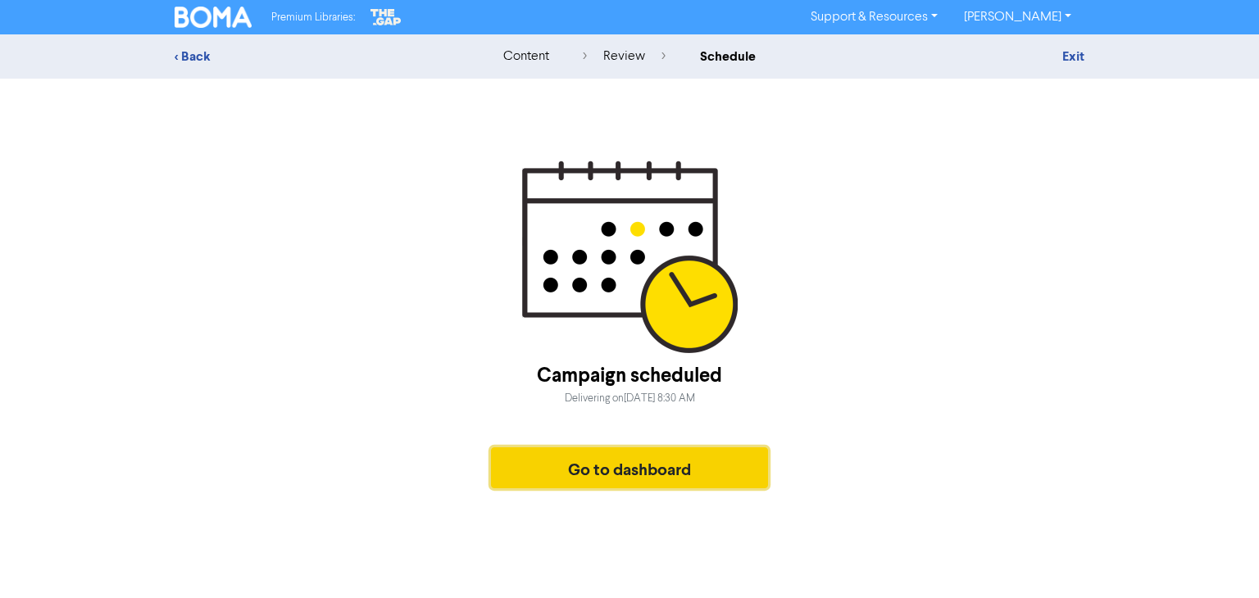
click at [694, 476] on button "Go to dashboard" at bounding box center [629, 468] width 277 height 41
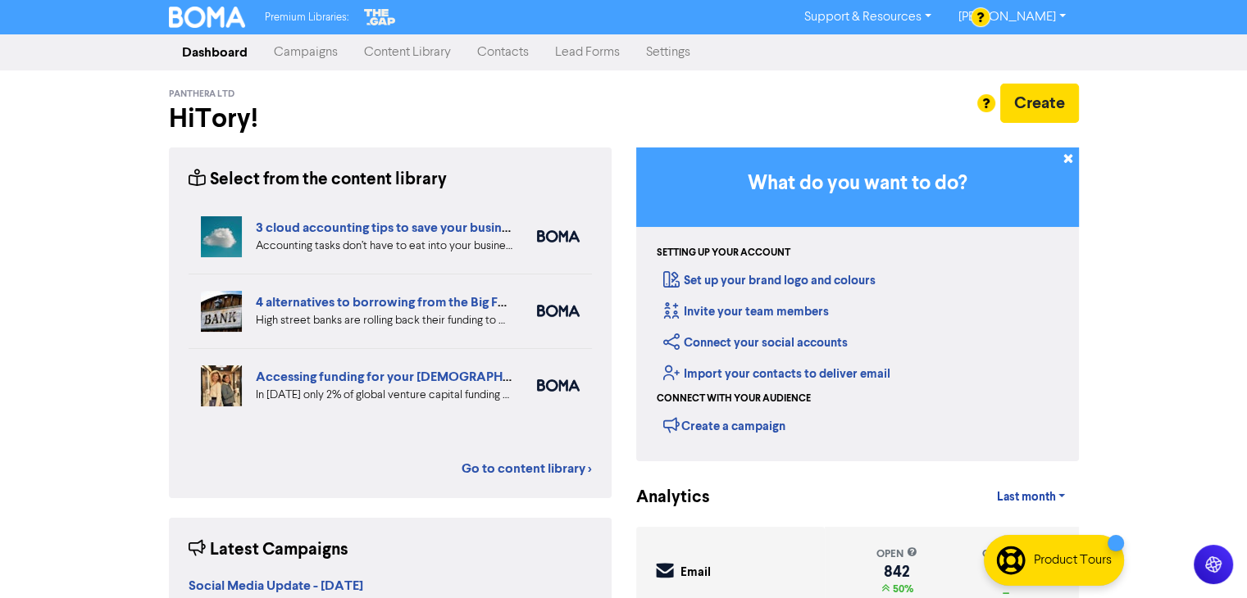
click at [309, 53] on link "Campaigns" at bounding box center [306, 52] width 90 height 33
